Goal: Navigation & Orientation: Go to known website

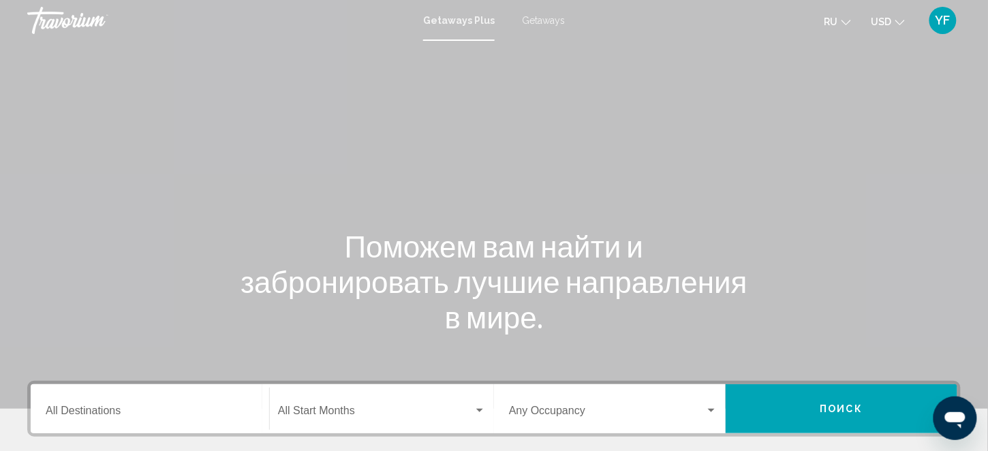
click at [534, 21] on span "Getaways" at bounding box center [543, 20] width 43 height 11
click at [363, 161] on div "Main content" at bounding box center [494, 204] width 988 height 409
drag, startPoint x: 353, startPoint y: 167, endPoint x: 913, endPoint y: 228, distance: 563.3
click at [913, 228] on div "Поможем вам найти и забронировать лучшие направления в мире." at bounding box center [494, 281] width 988 height 106
click at [894, 82] on div "Main content" at bounding box center [494, 204] width 988 height 409
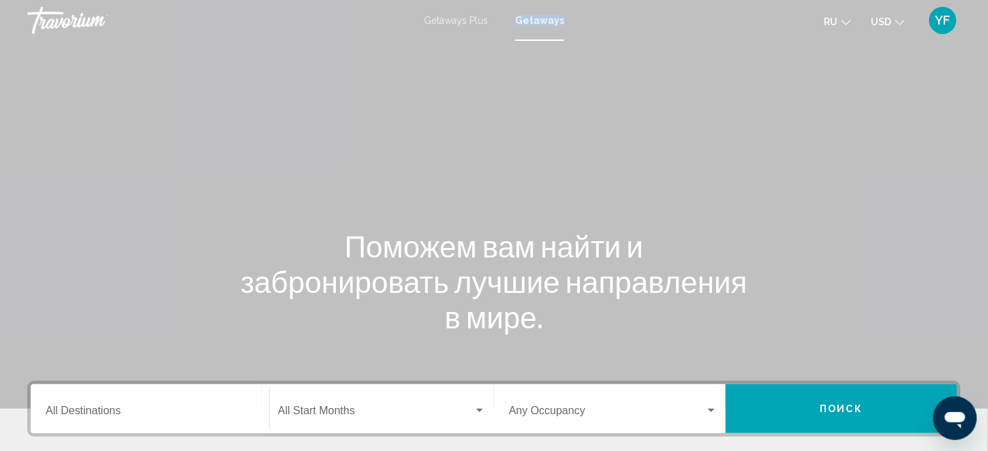
drag, startPoint x: 636, startPoint y: 57, endPoint x: 609, endPoint y: 9, distance: 54.6
click at [609, 9] on div "Getaways Plus Getaways ru English Español Français Italiano Português русский U…" at bounding box center [494, 20] width 988 height 29
